Goal: Contribute content: Add original content to the website for others to see

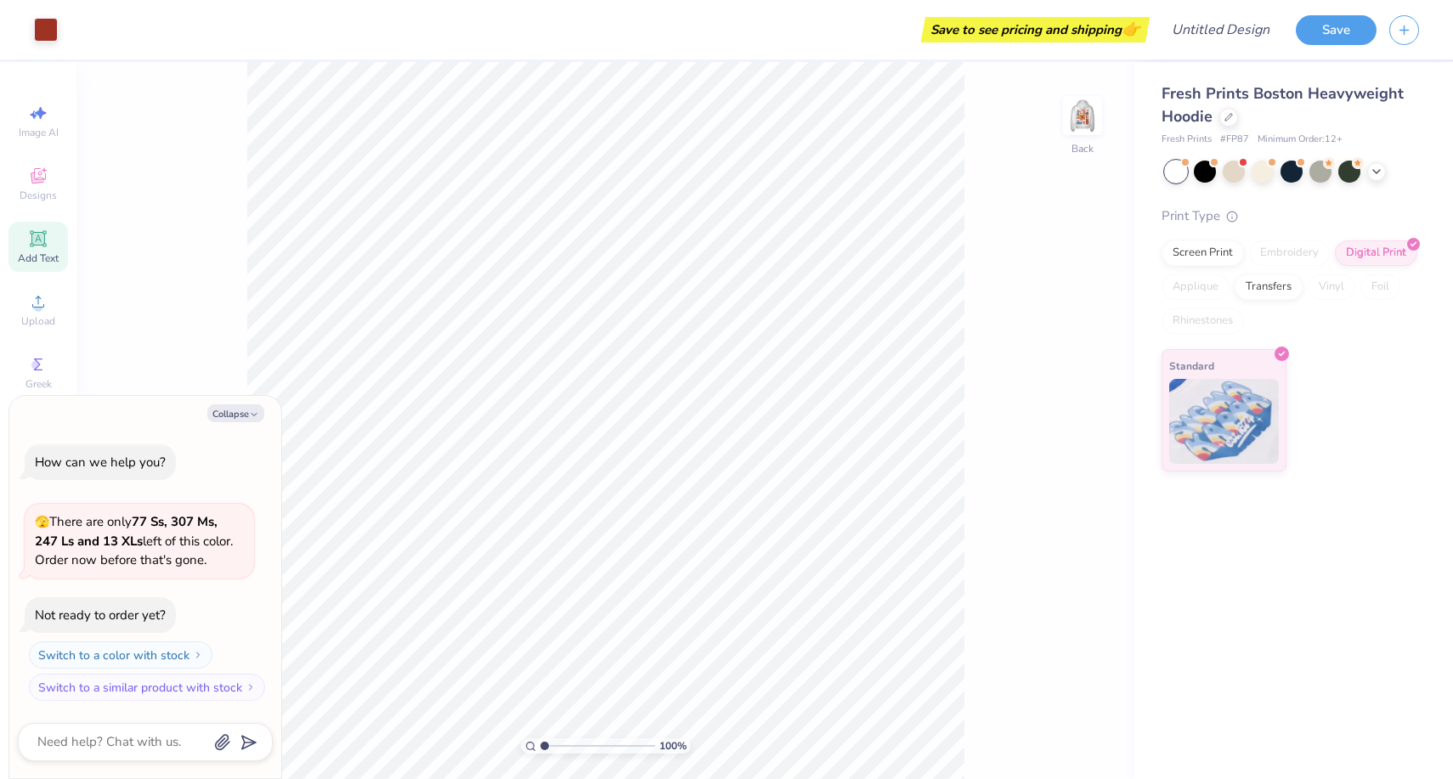
click at [50, 242] on div "Add Text" at bounding box center [37, 247] width 59 height 50
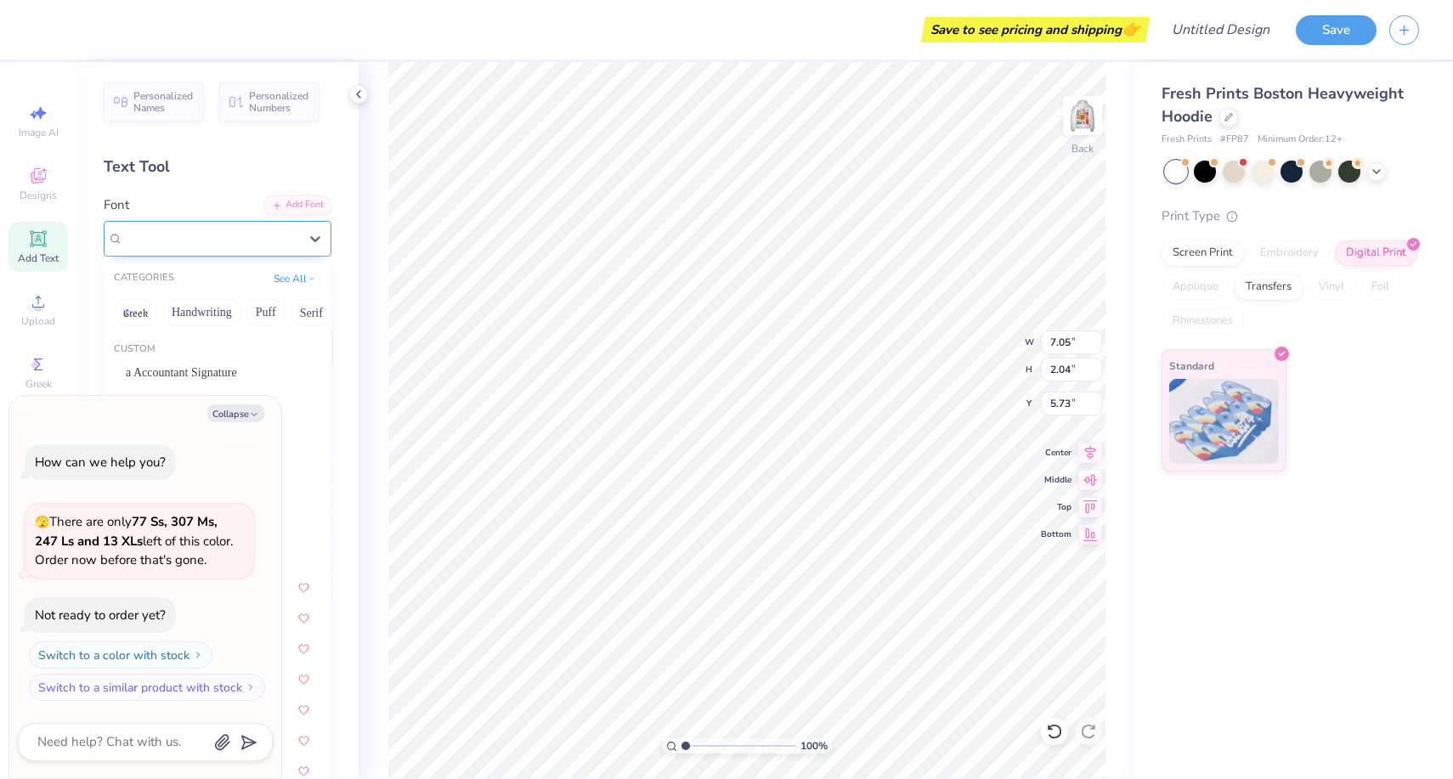
click at [235, 240] on div "Super Dream" at bounding box center [211, 238] width 178 height 26
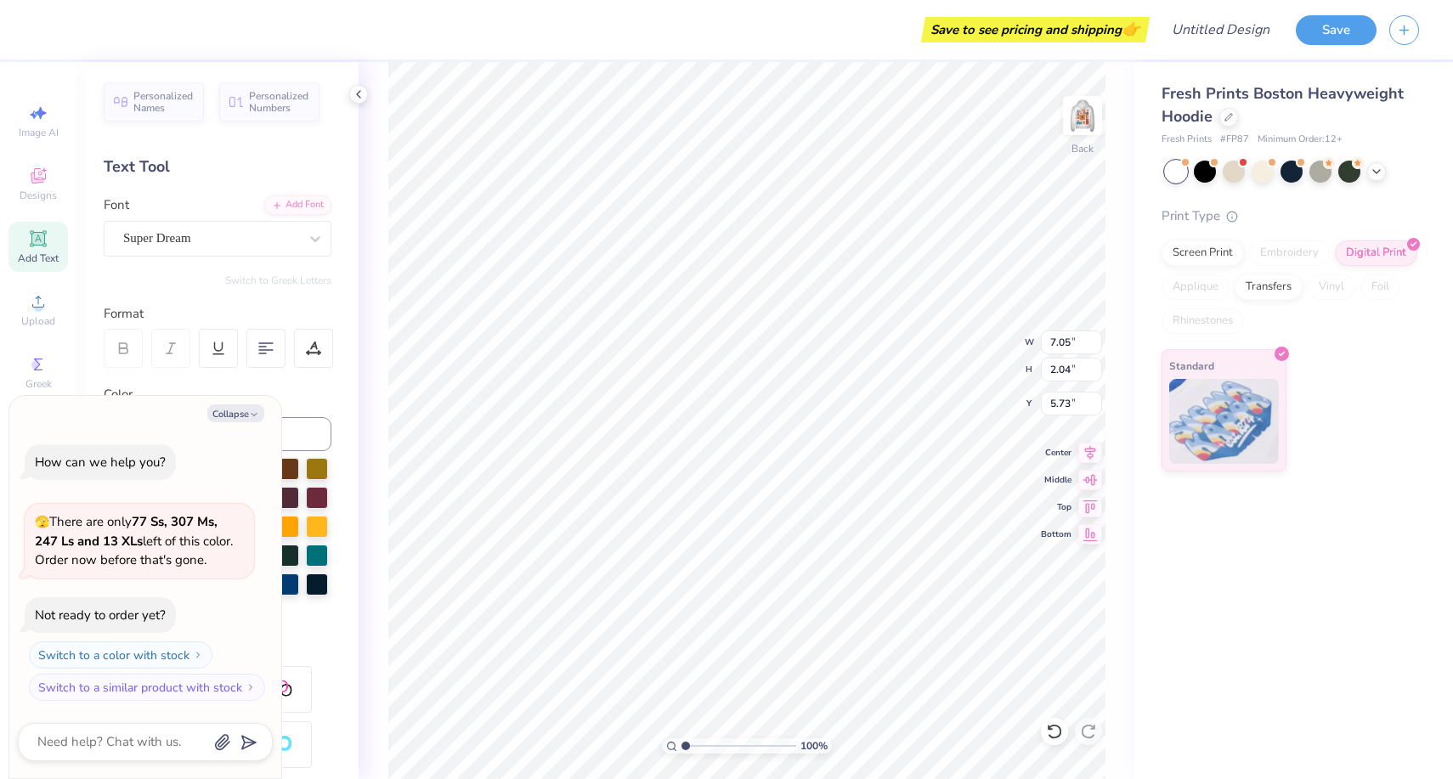
type textarea "x"
type textarea "T"
type textarea "x"
type textarea "TG"
type textarea "x"
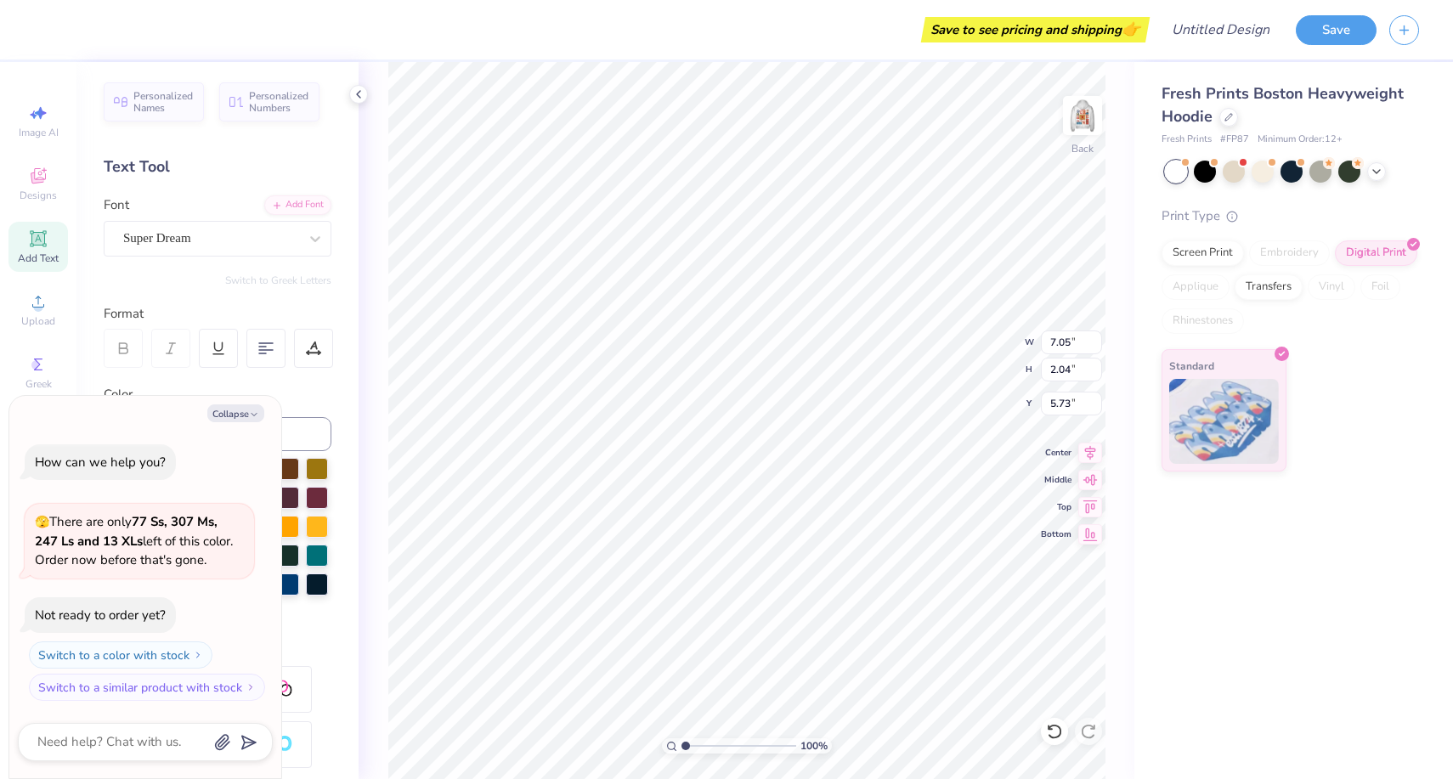
type textarea "TGE"
type textarea "x"
type textarea "TGET"
type textarea "x"
type textarea "TGETA"
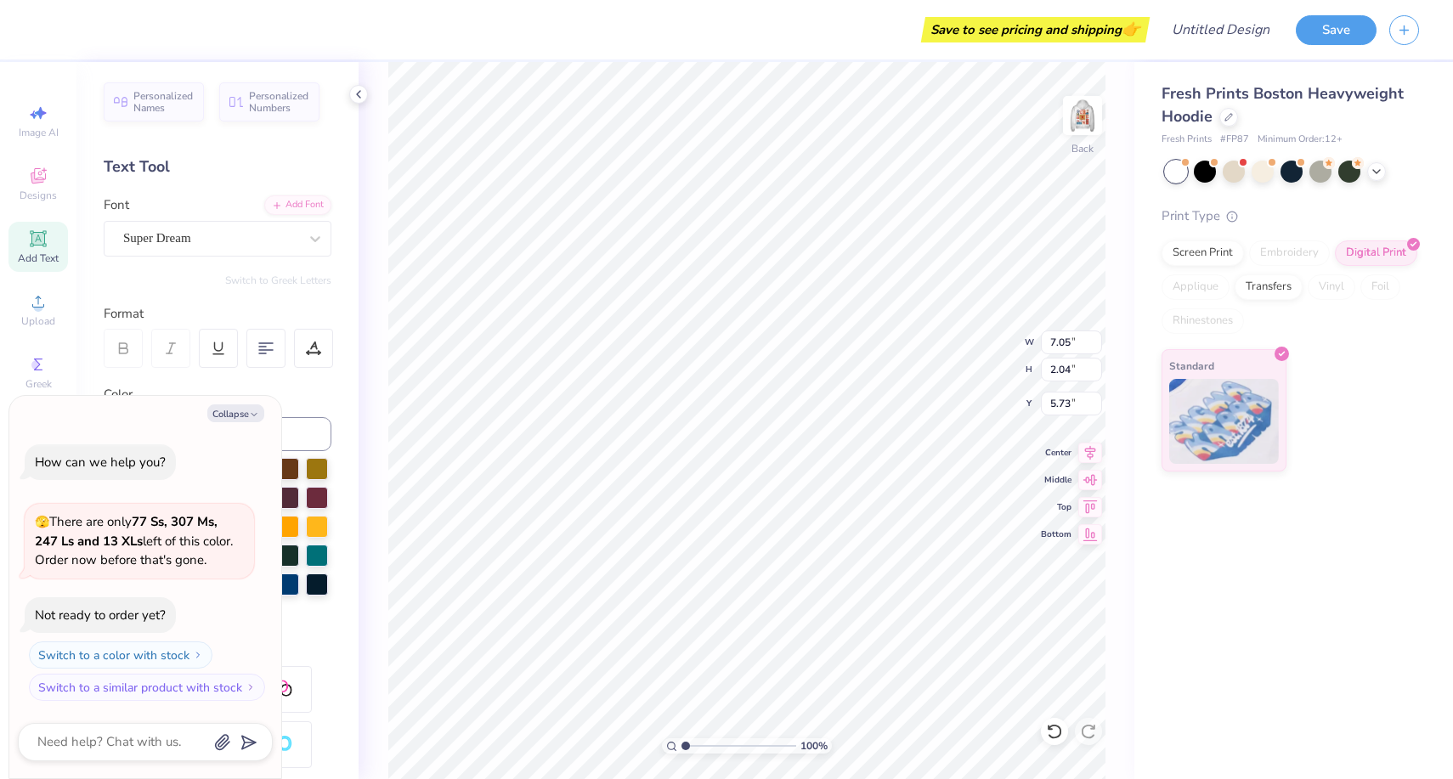
scroll to position [0, 1]
type textarea "x"
type textarea "T"
type textarea "x"
type textarea "TH"
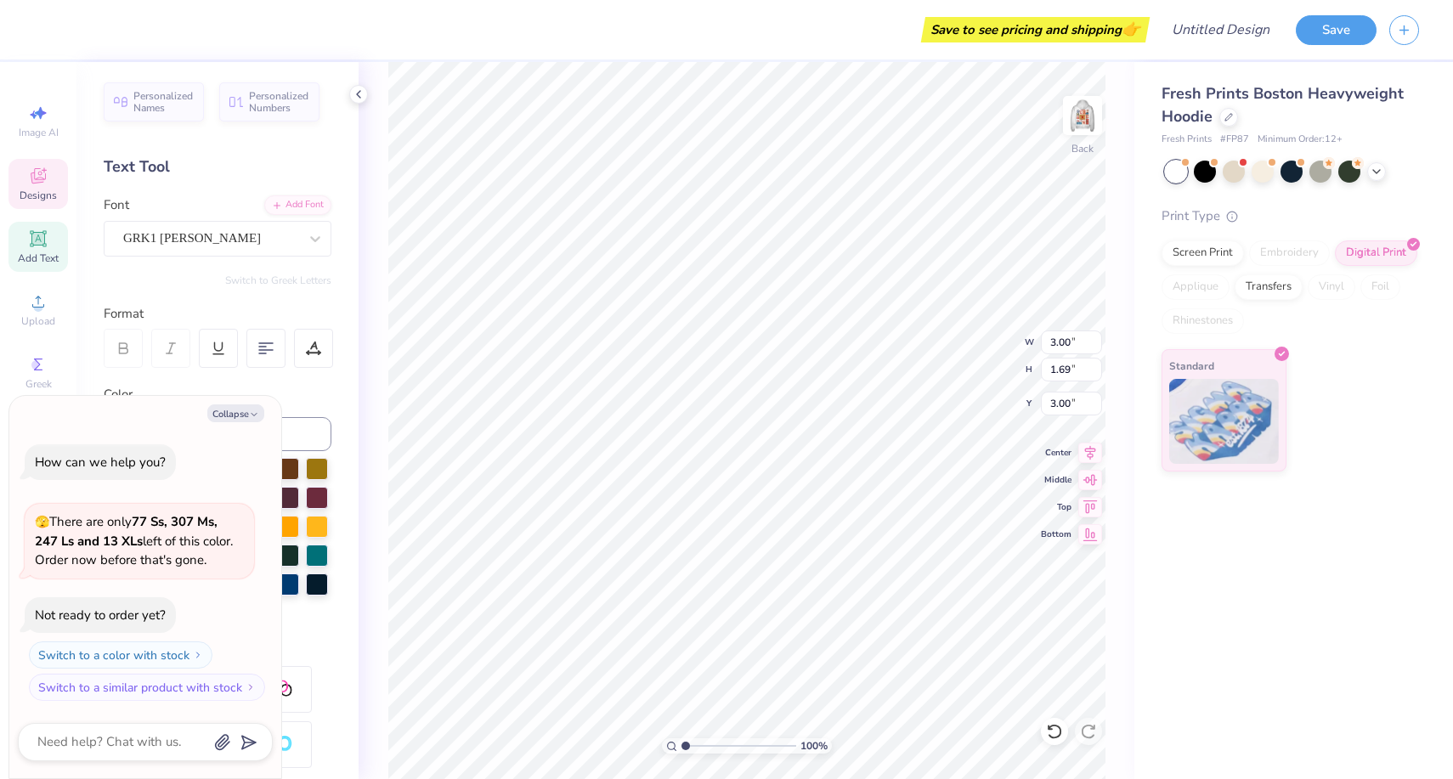
type textarea "x"
type textarea "THE"
type textarea "x"
type textarea "THET"
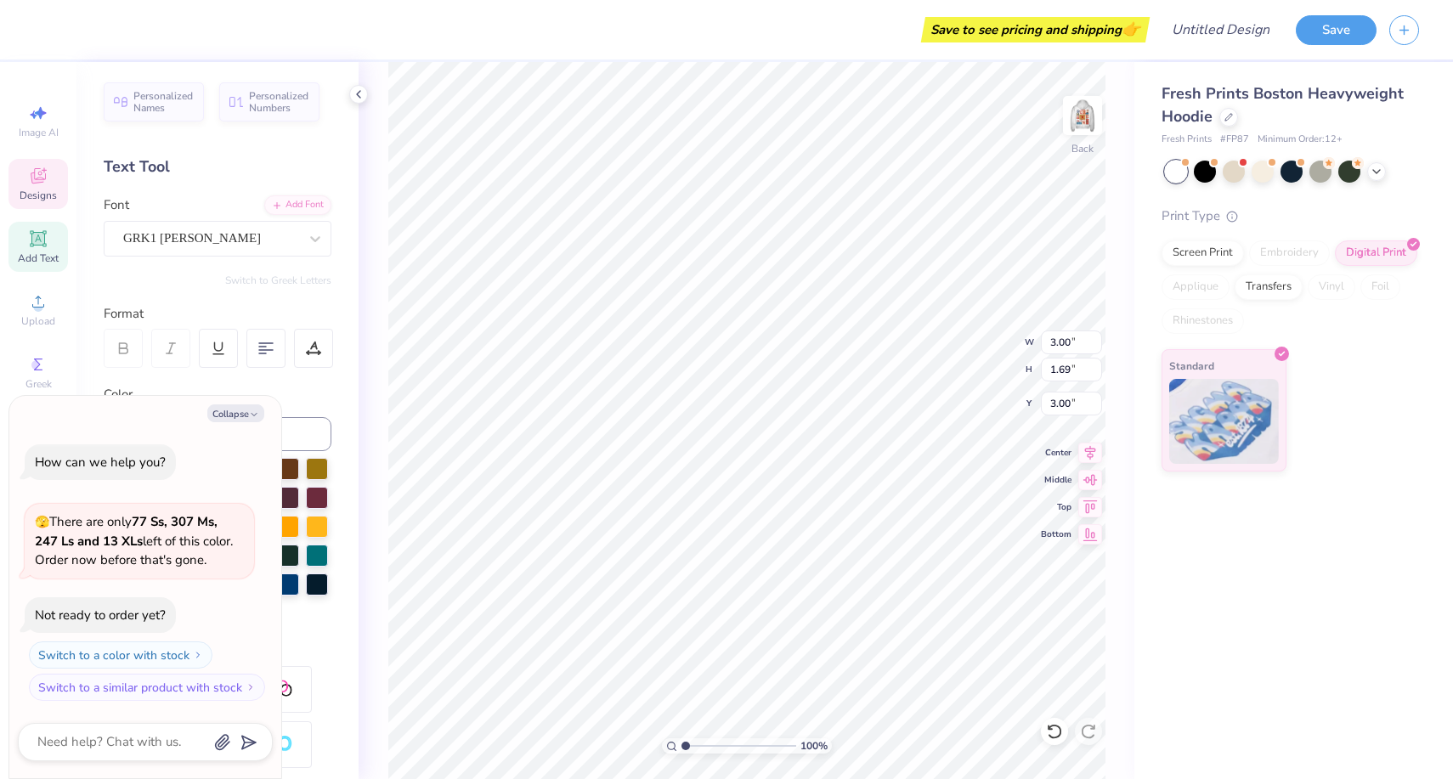
type textarea "x"
type textarea "THETA"
type textarea "x"
type input "6.19"
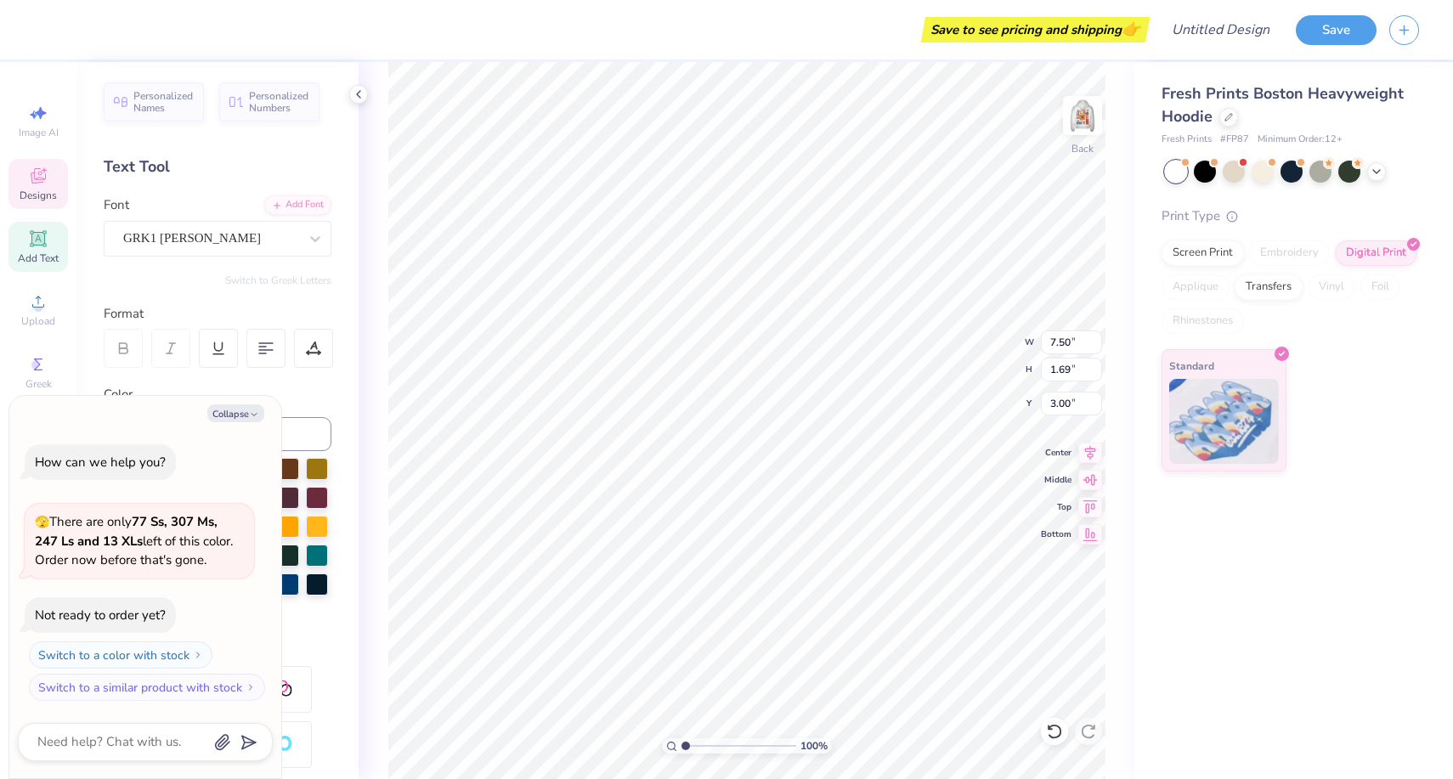
type input "1.39"
type textarea "x"
type input "3.27"
click at [1097, 113] on img at bounding box center [1083, 116] width 68 height 68
click at [1097, 113] on img at bounding box center [1083, 116] width 34 height 34
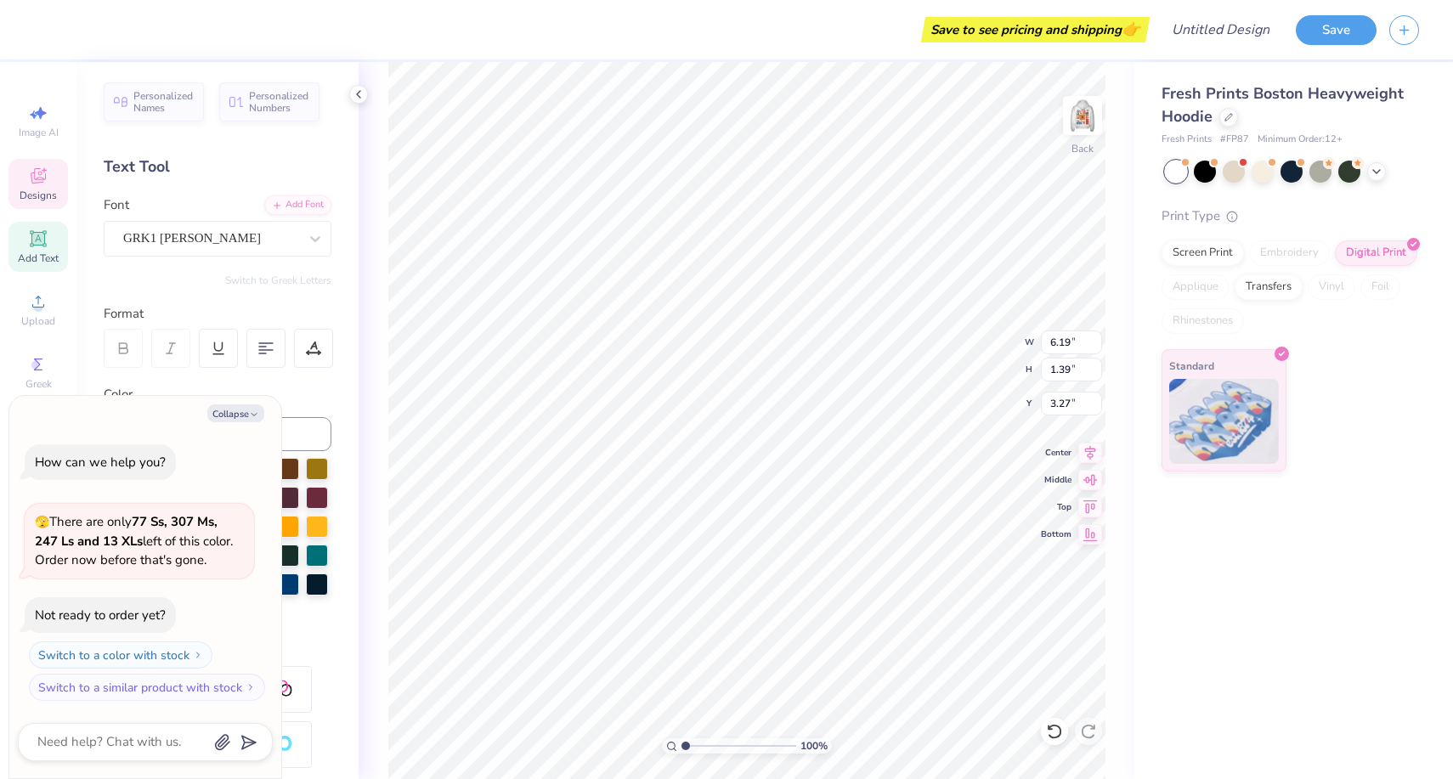
type textarea "x"
type input "3.24"
type textarea "x"
type textarea "K"
type textarea "x"
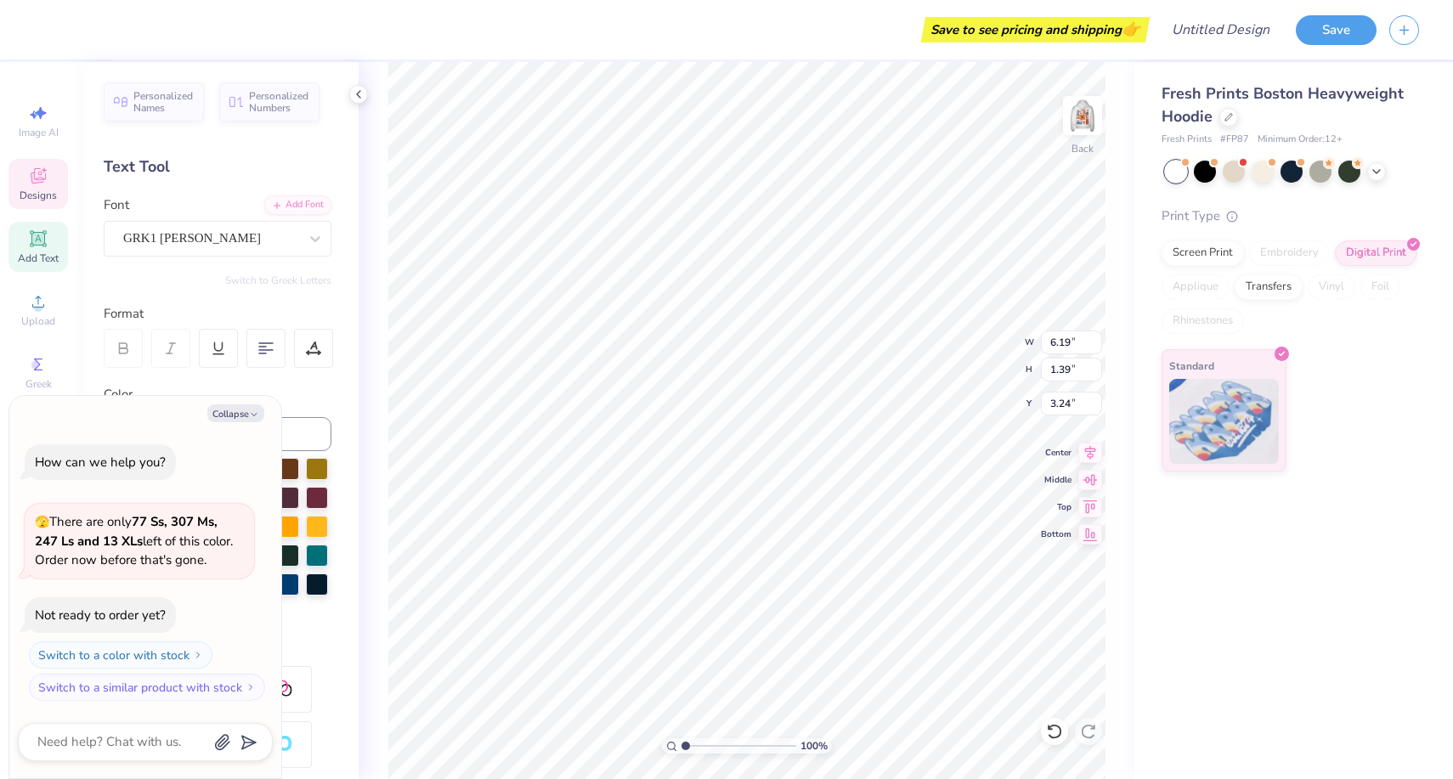
type textarea "KA"
type textarea "x"
type textarea "KAO"
click at [1076, 112] on img at bounding box center [1083, 116] width 68 height 68
type textarea "x"
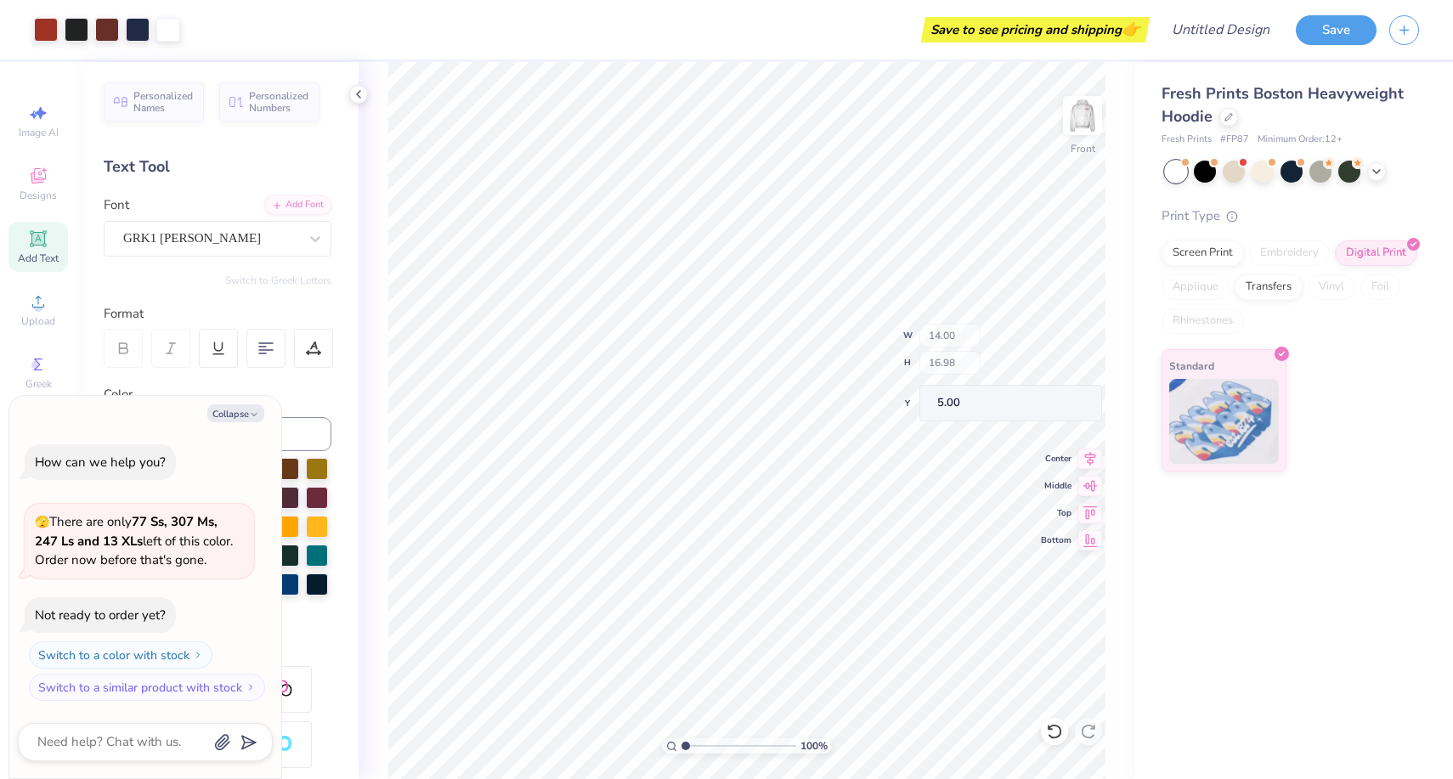
type input "5.00"
type textarea "x"
